Goal: Go to known website: Access a specific website the user already knows

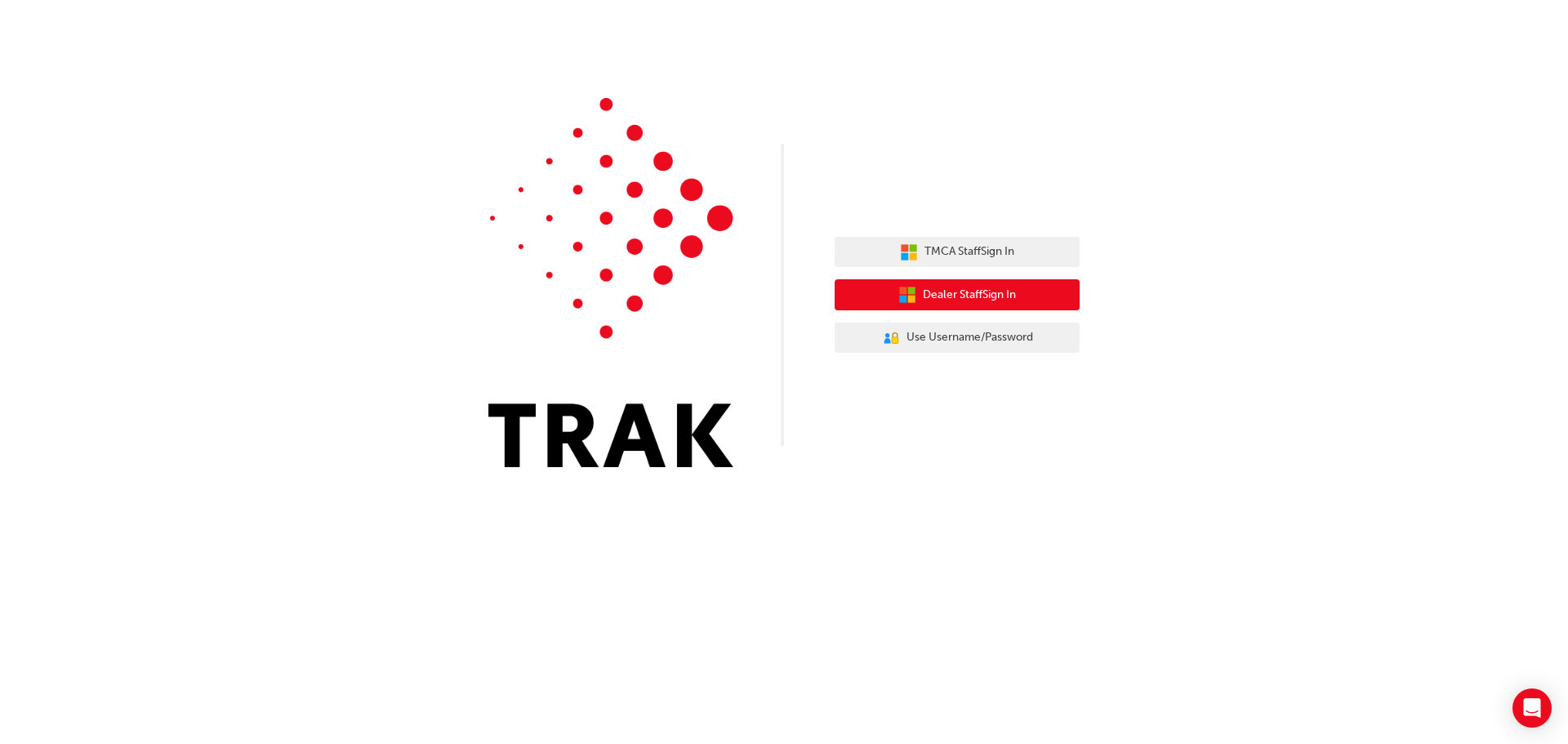
click at [976, 298] on span "Dealer Staff Sign In" at bounding box center [969, 295] width 93 height 19
